Goal: Task Accomplishment & Management: Use online tool/utility

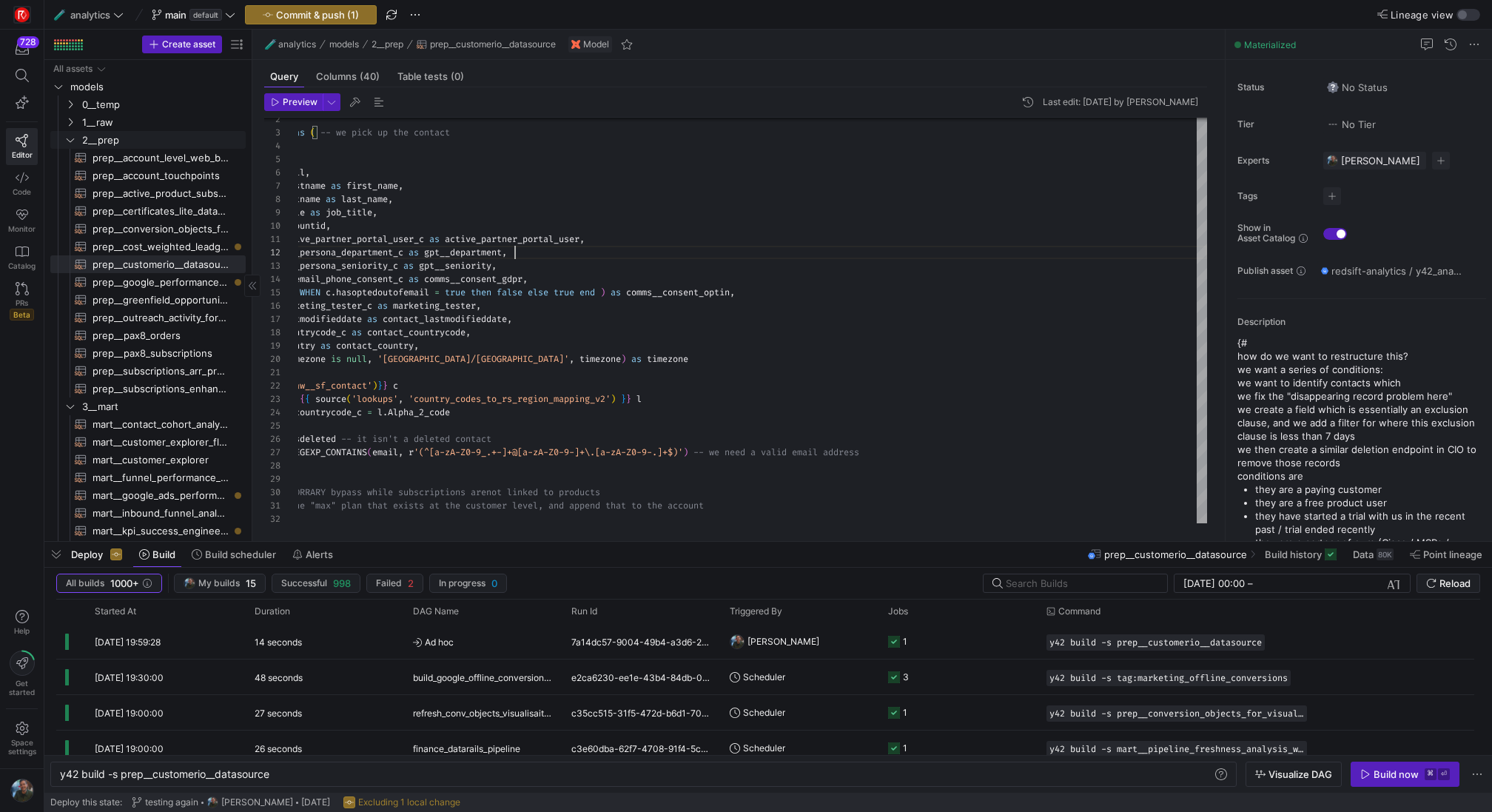
click at [137, 131] on link "2__prep" at bounding box center [148, 140] width 195 height 18
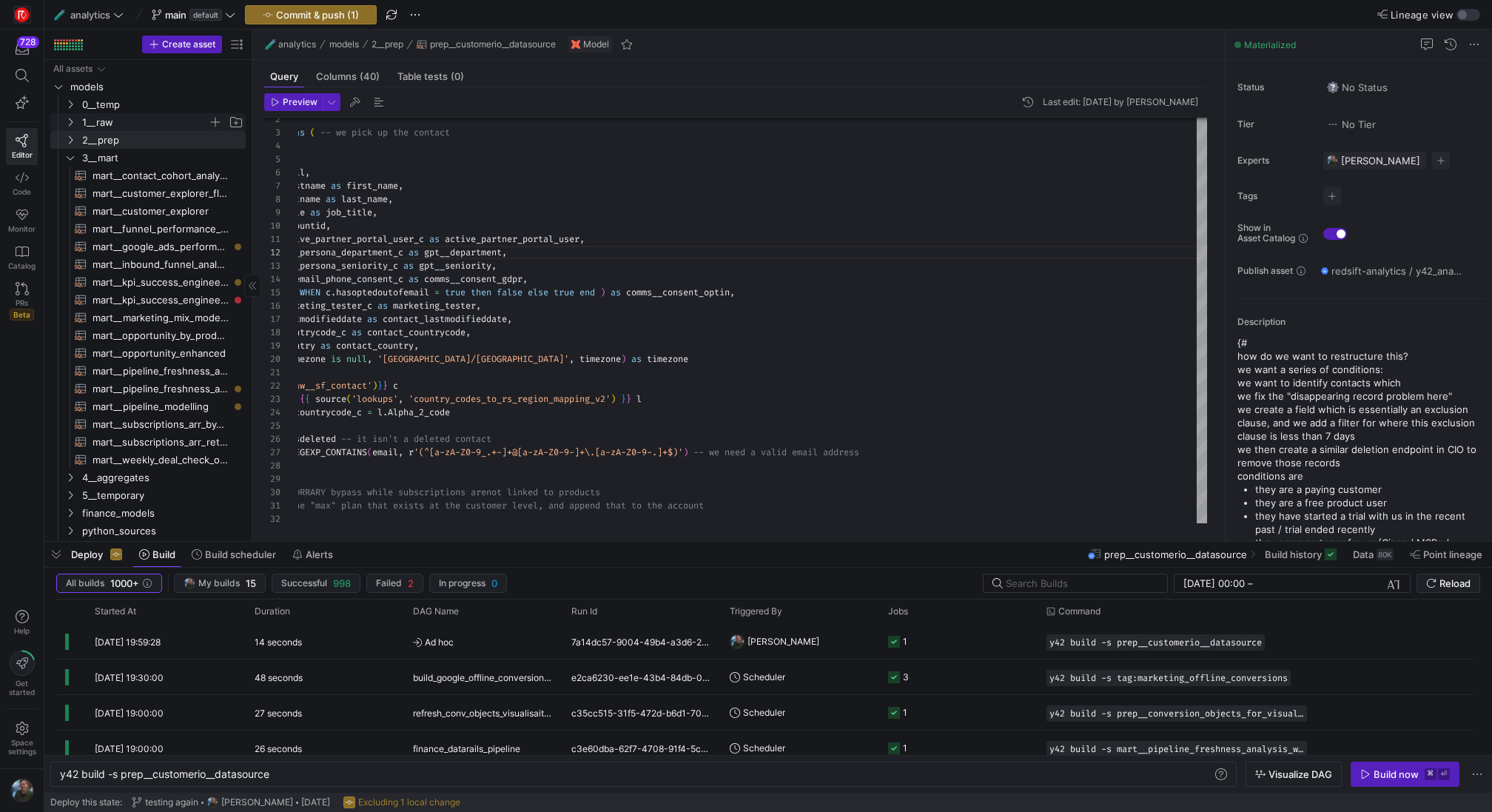
click at [144, 118] on span "1__raw" at bounding box center [145, 122] width 126 height 17
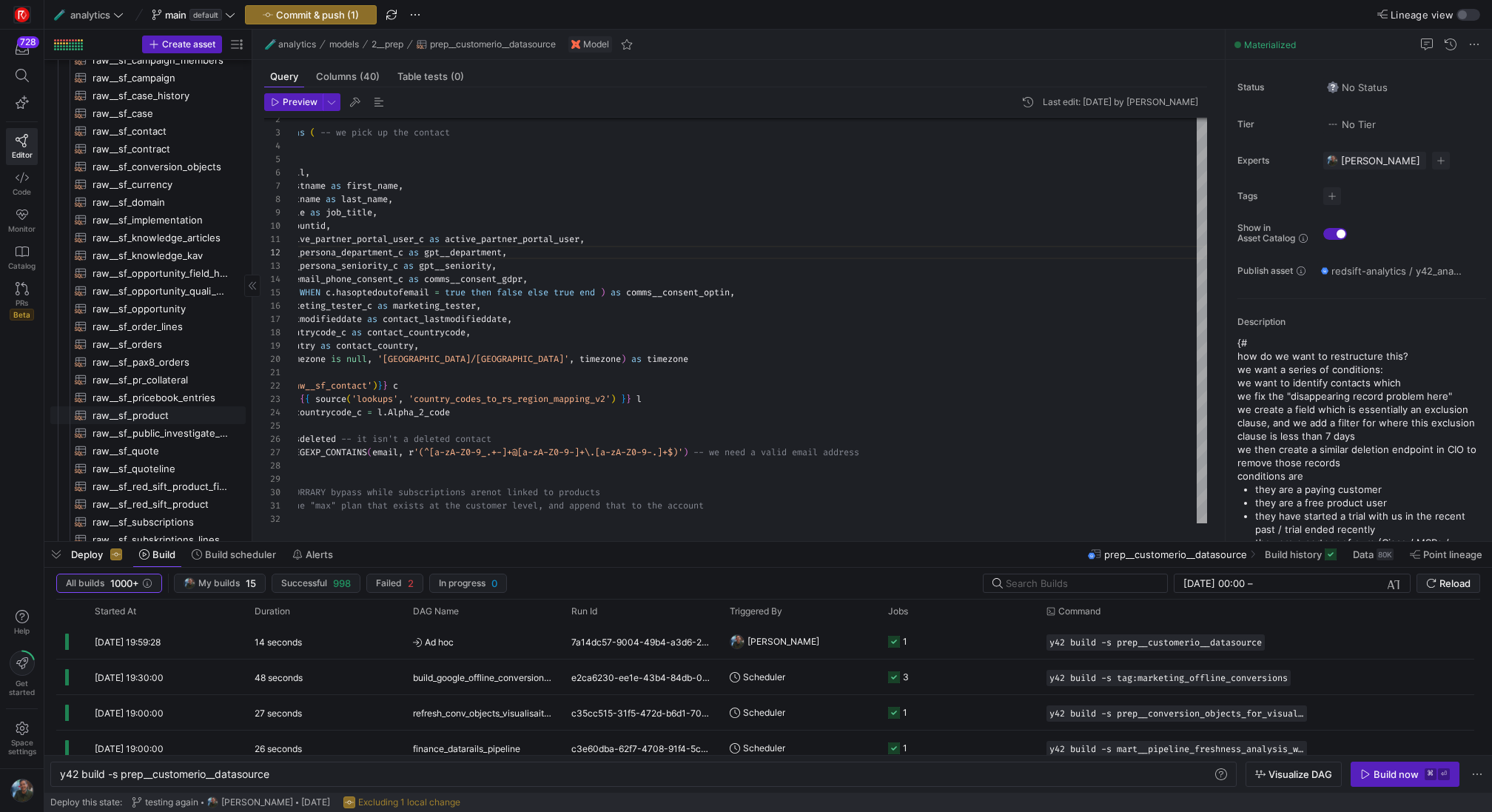
scroll to position [262, 0]
click at [177, 308] on span "raw__sf_opportunity​​​​​​​​​​" at bounding box center [160, 305] width 136 height 17
type textarea "{{ config( materialized="incremental", unique_key='id', incremental_strategy='m…"
type textarea "y42 build -s raw__sf_opportunity"
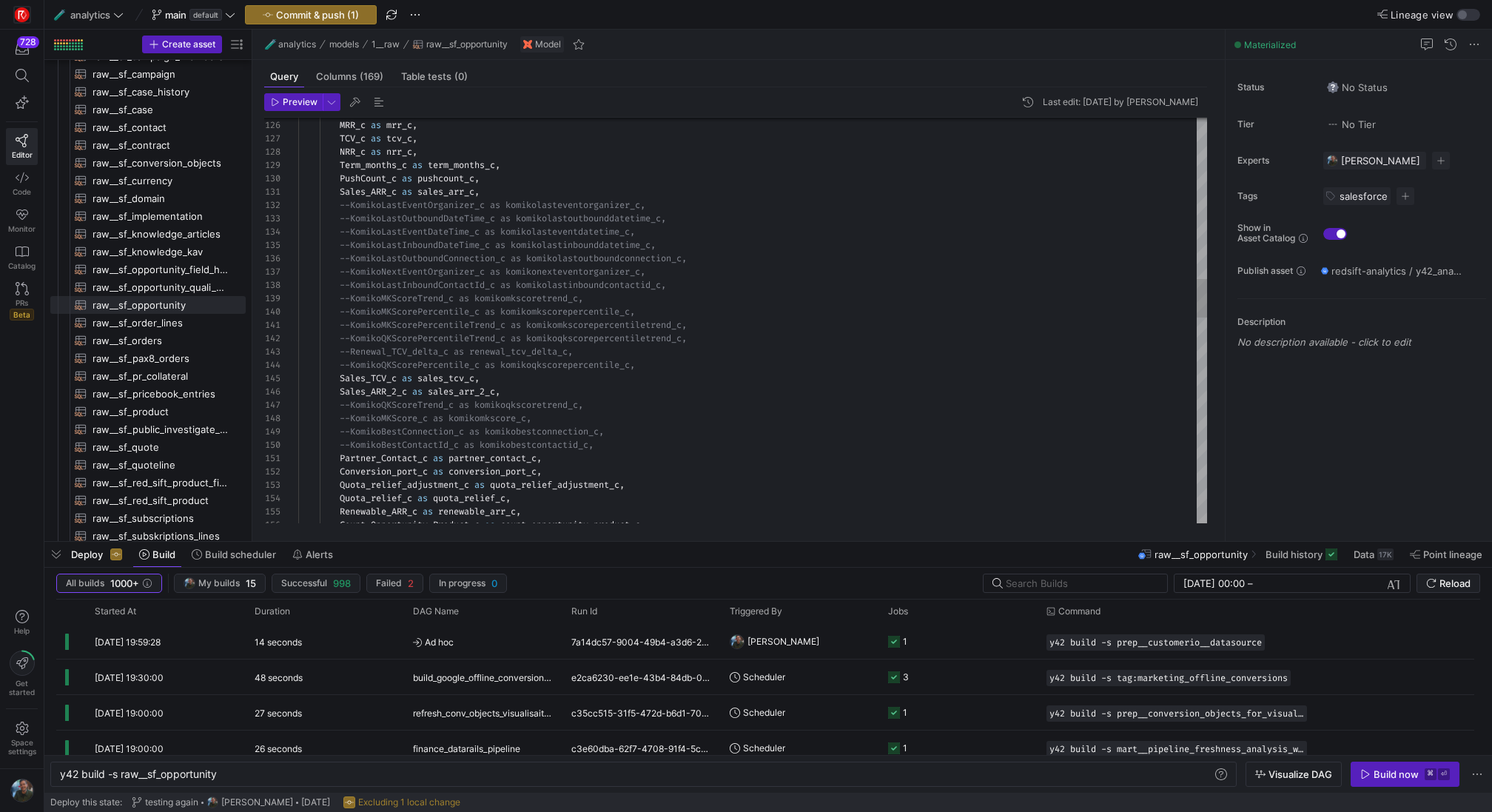
click at [342, 388] on div "Partner_Contact_c as partner_contact_c , --KomikoBestConnection_c as komikobest…" at bounding box center [752, 552] width 909 height 4220
type textarea "--KomikoMKScorePercentileTrend_c as komikomkscorepercentiletrend_c, --KomikoQKS…"
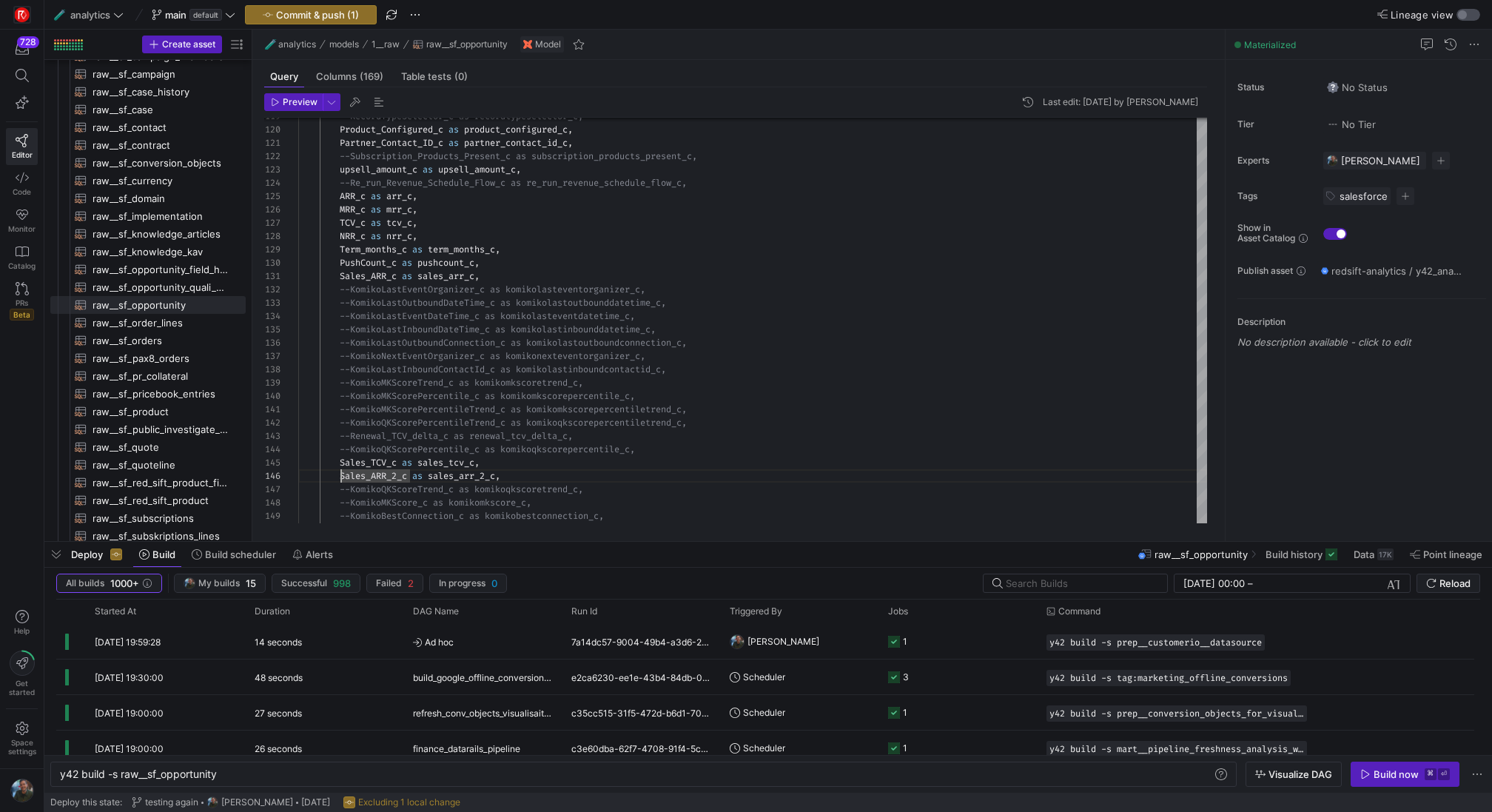
click at [1459, 13] on div "button" at bounding box center [1462, 15] width 9 height 9
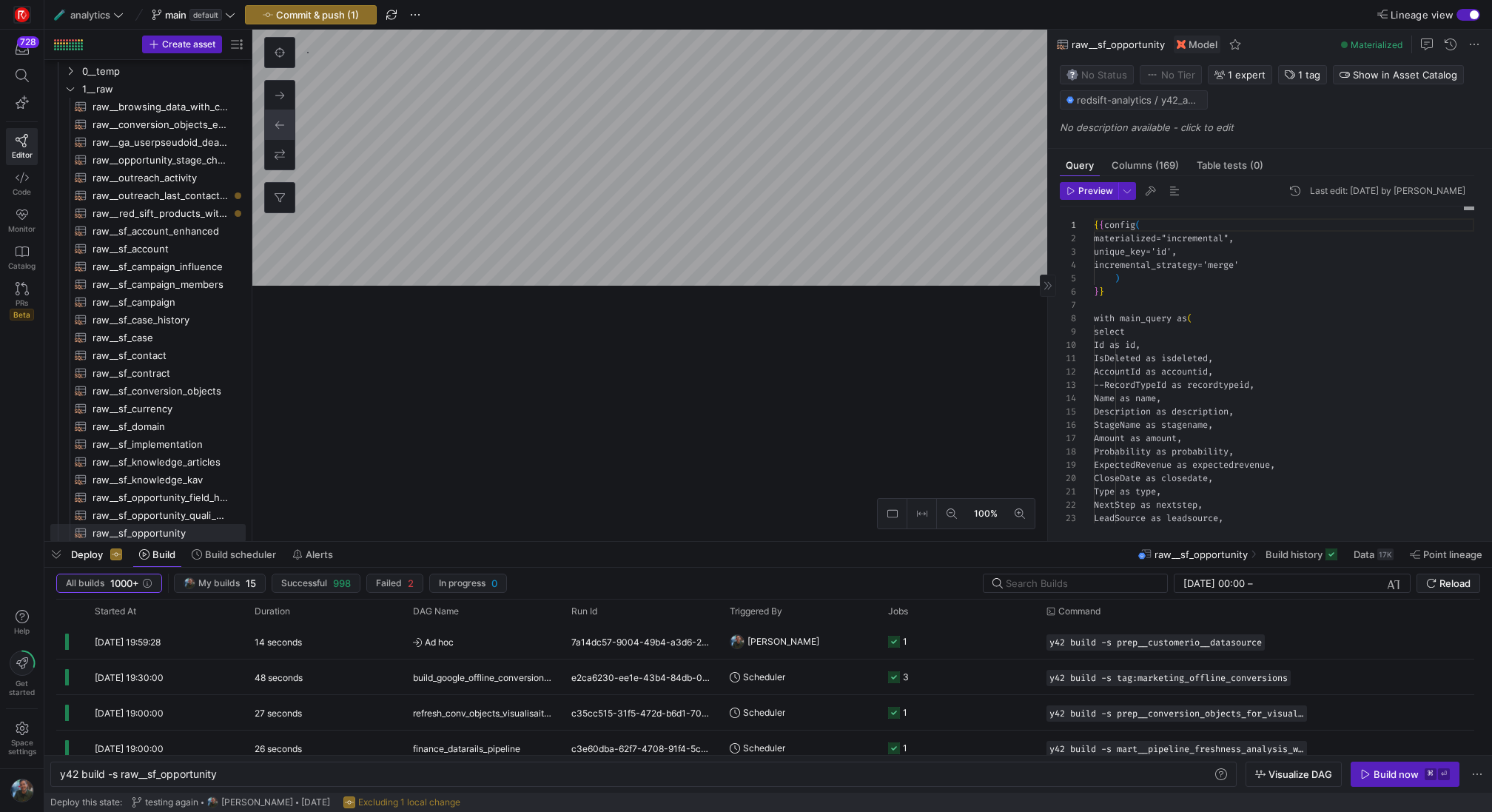
scroll to position [133, 0]
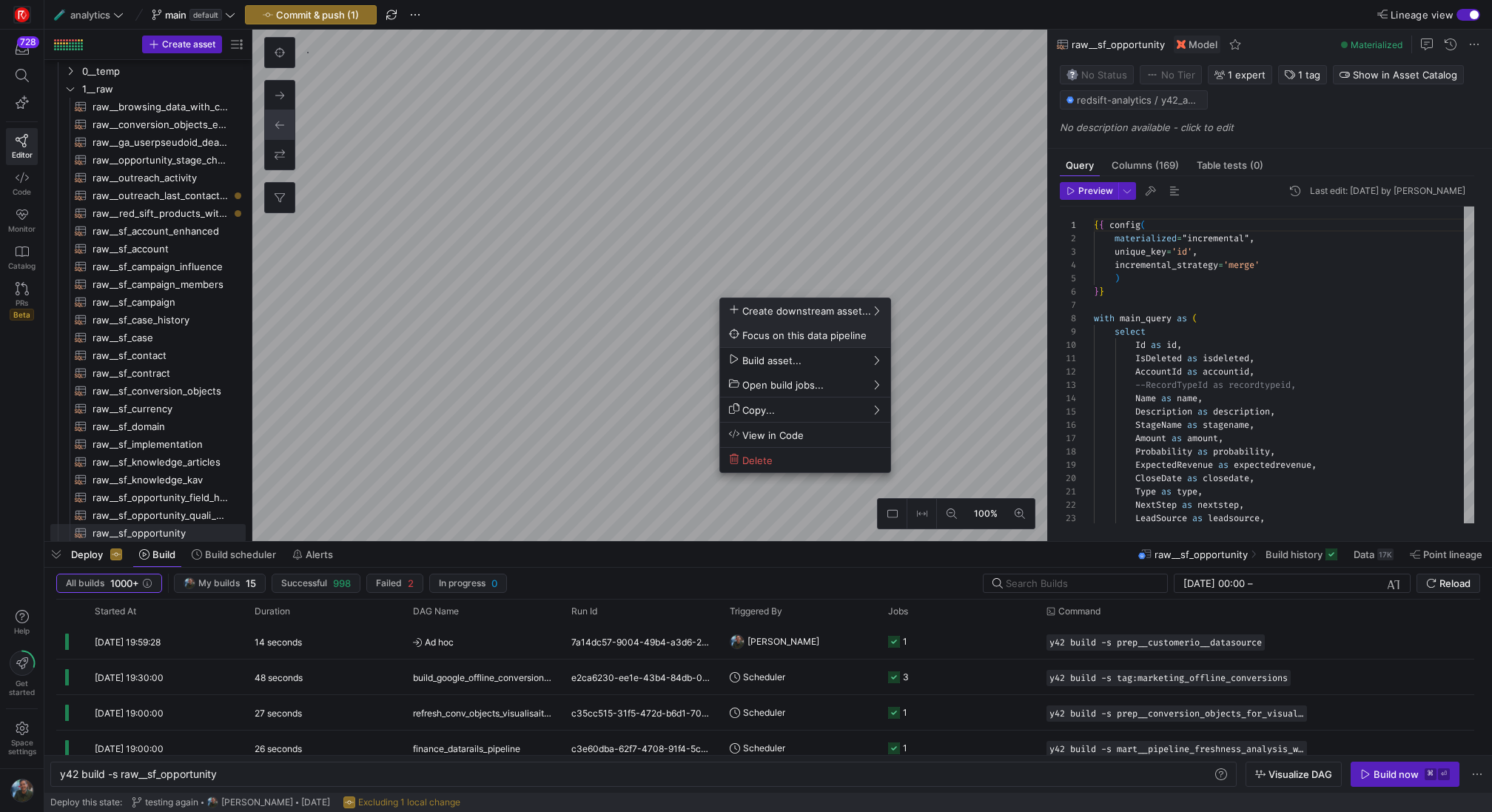
click at [774, 340] on span "Focus on this data pipeline" at bounding box center [797, 334] width 137 height 13
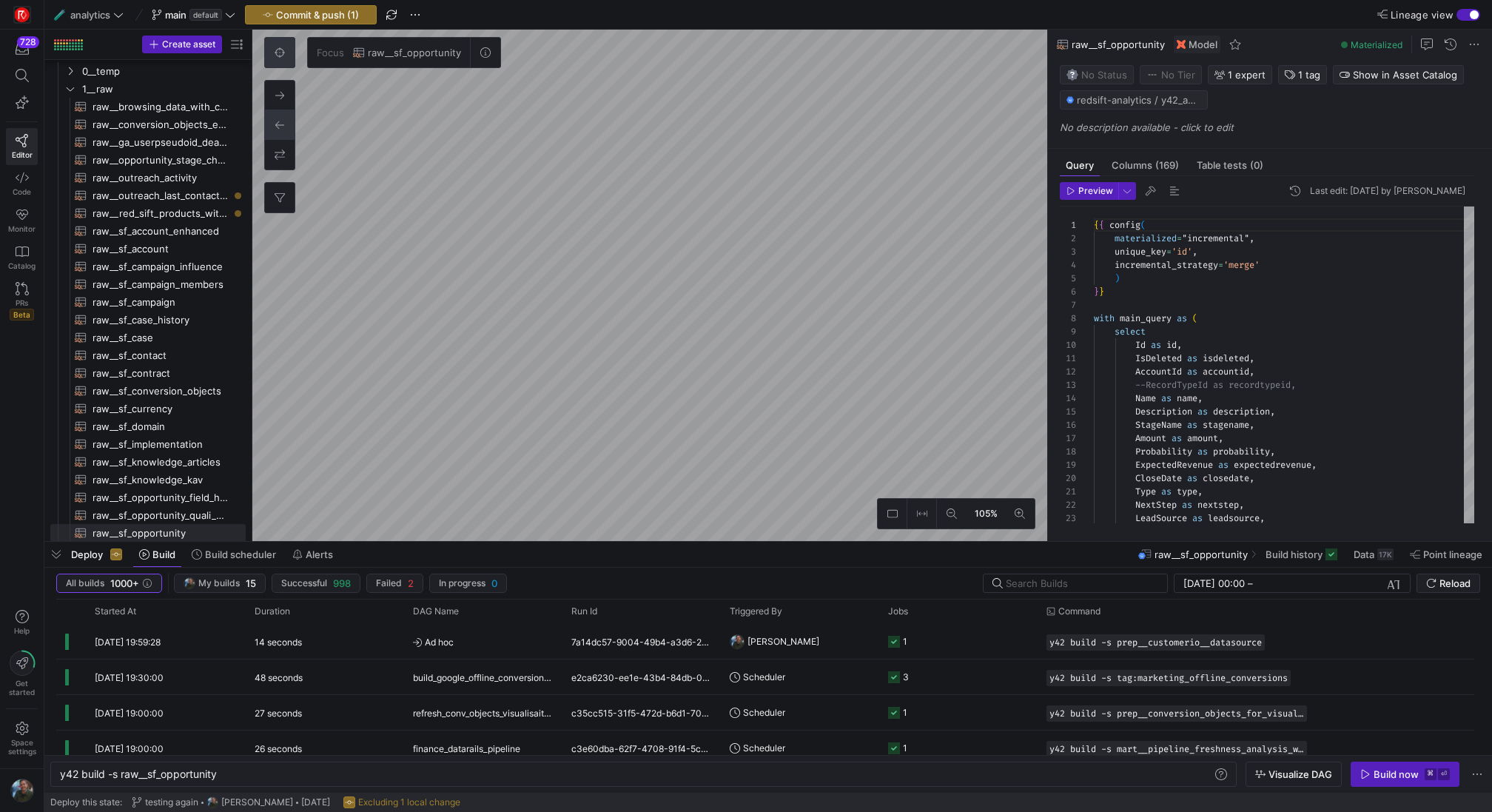
type textarea "y42 build -s mart__opportunity_enhanced"
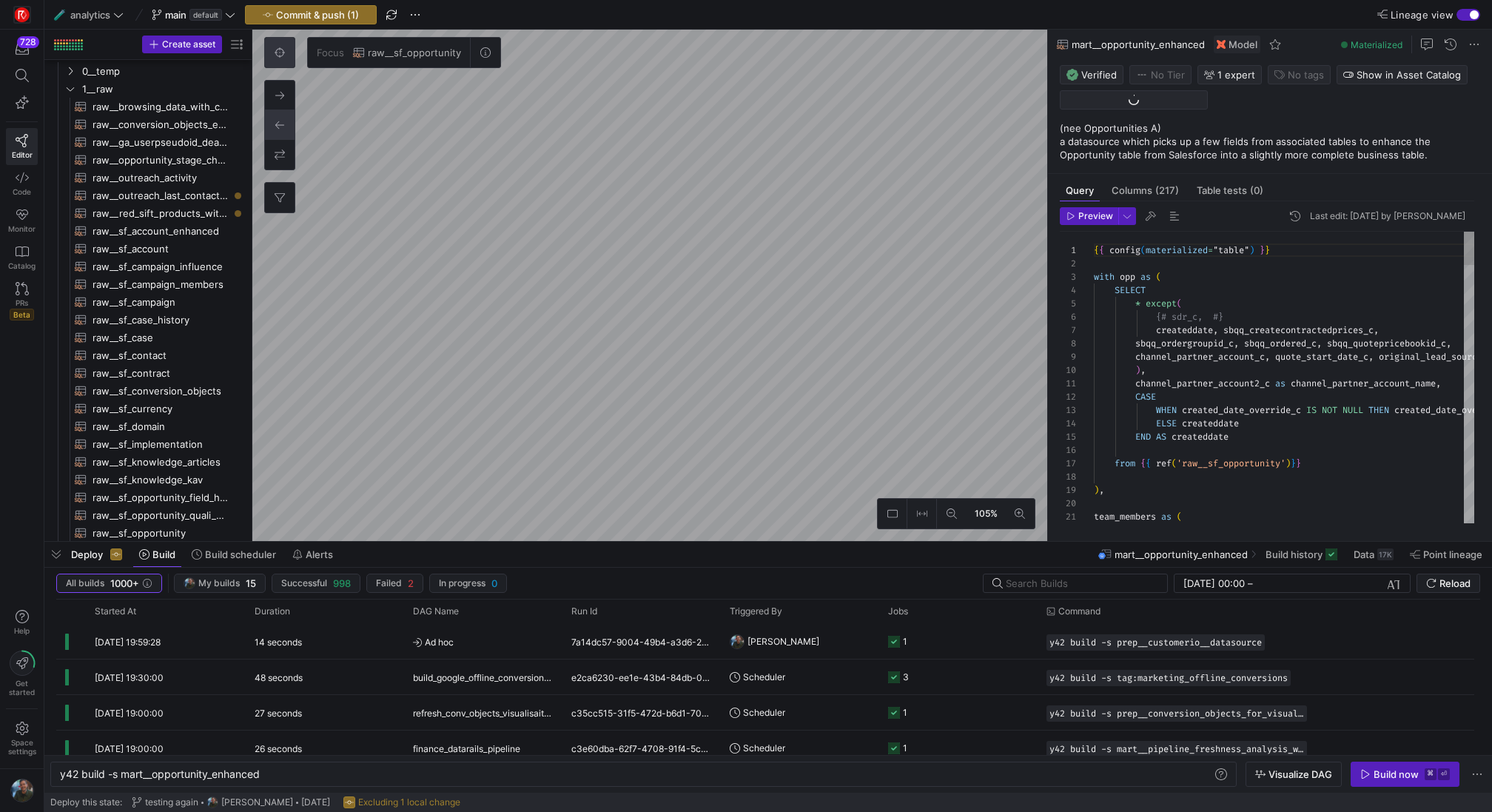
scroll to position [548, 0]
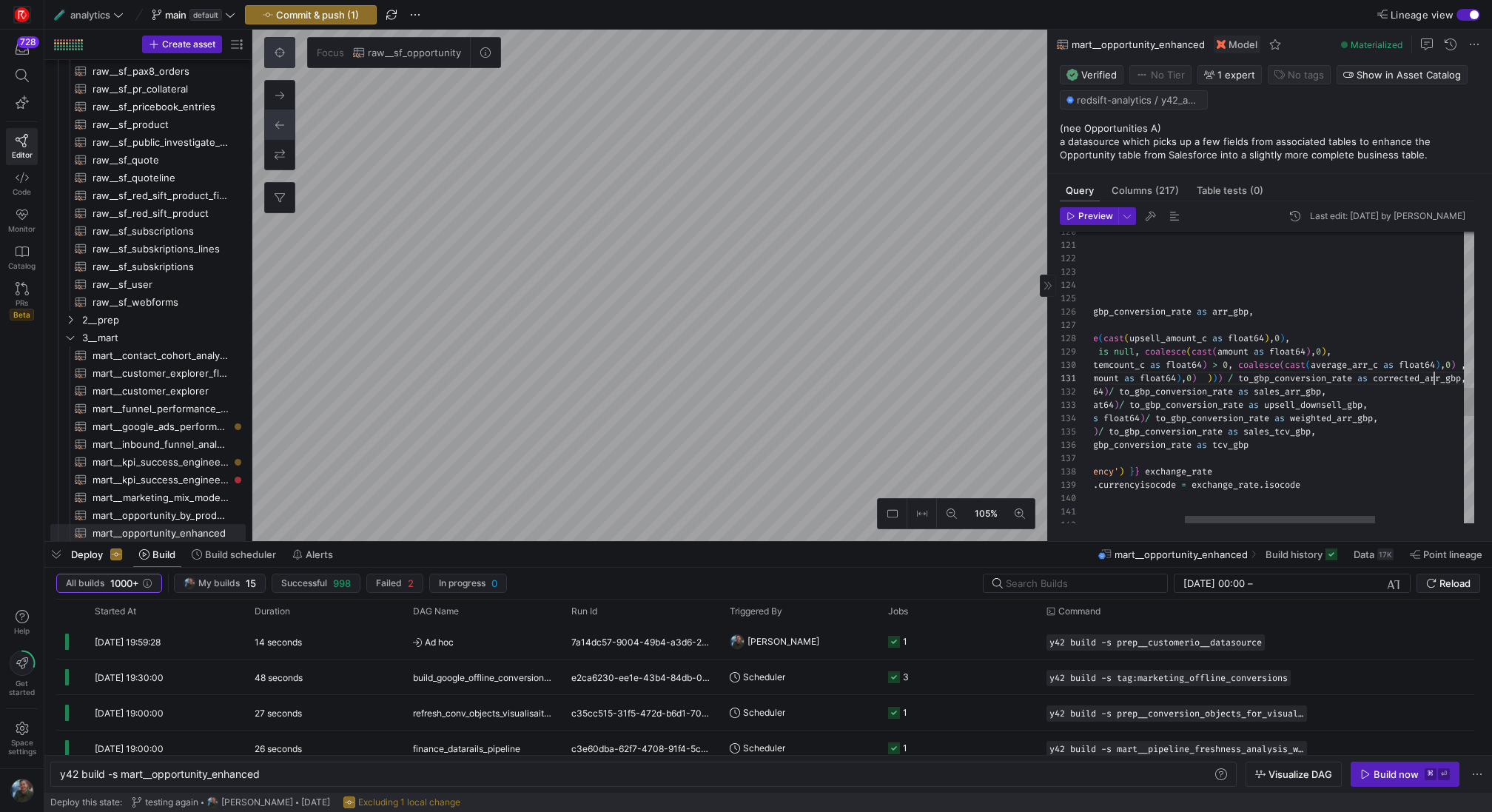
click at [1433, 377] on div "select bringing_in_quote_fields . * , cast ( arr_c as float64 ) / to_gbp_conver…" at bounding box center [1282, 137] width 740 height 3017
type textarea "coalesce(cast(amount as float64),0) ))) / to_gbp_conversion_rate as corrected_a…"
click at [1433, 377] on div "select bringing_in_quote_fields . * , cast ( arr_c as float64 ) / to_gbp_conver…" at bounding box center [1282, 137] width 740 height 3017
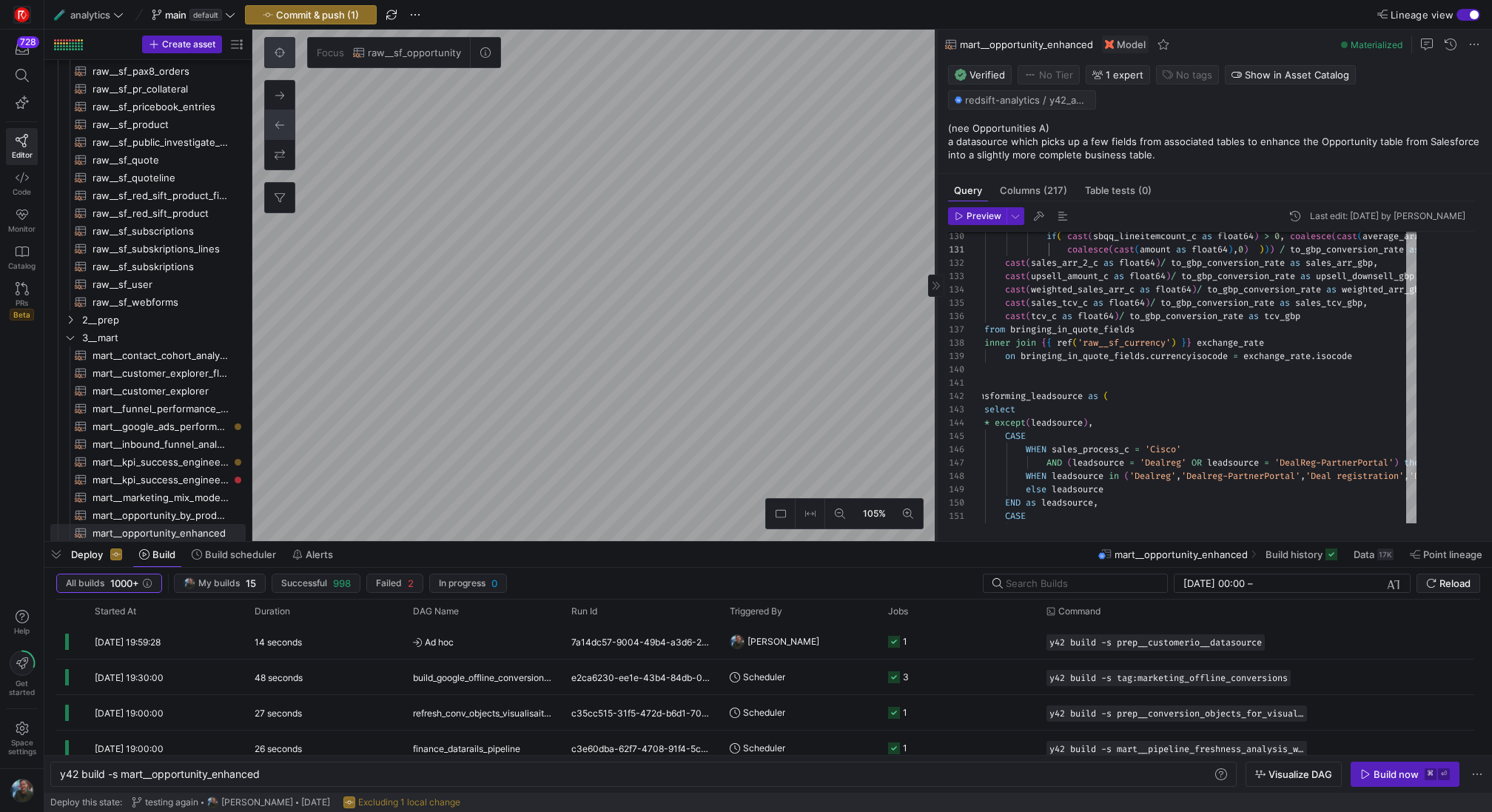
drag, startPoint x: 1047, startPoint y: 340, endPoint x: 935, endPoint y: 342, distance: 112.0
click at [935, 342] on div at bounding box center [935, 285] width 1 height 511
